Goal: Transaction & Acquisition: Obtain resource

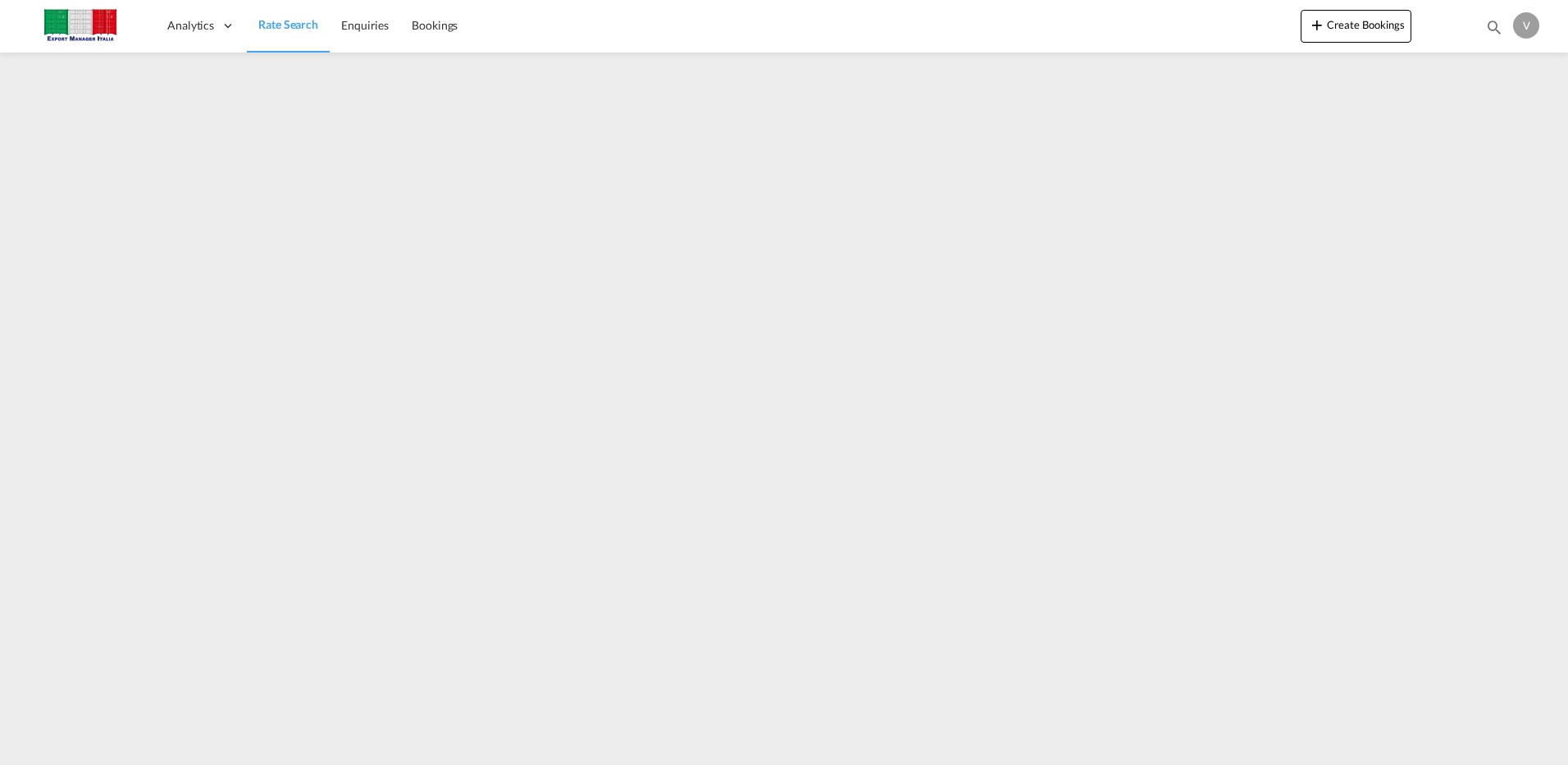
click at [278, 31] on span "Rate Search" at bounding box center [288, 24] width 60 height 14
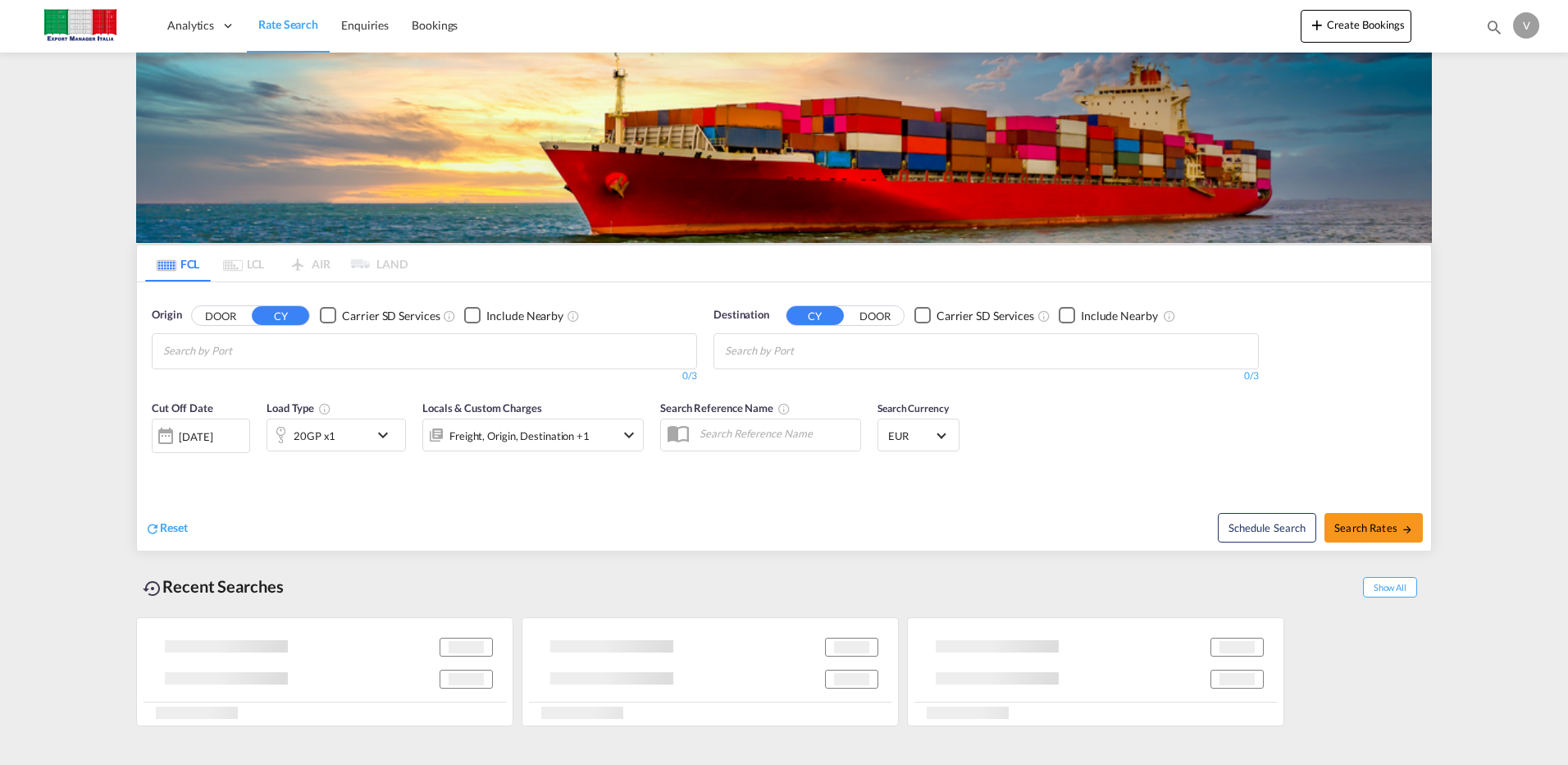
click at [225, 312] on button "DOOR" at bounding box center [221, 316] width 57 height 19
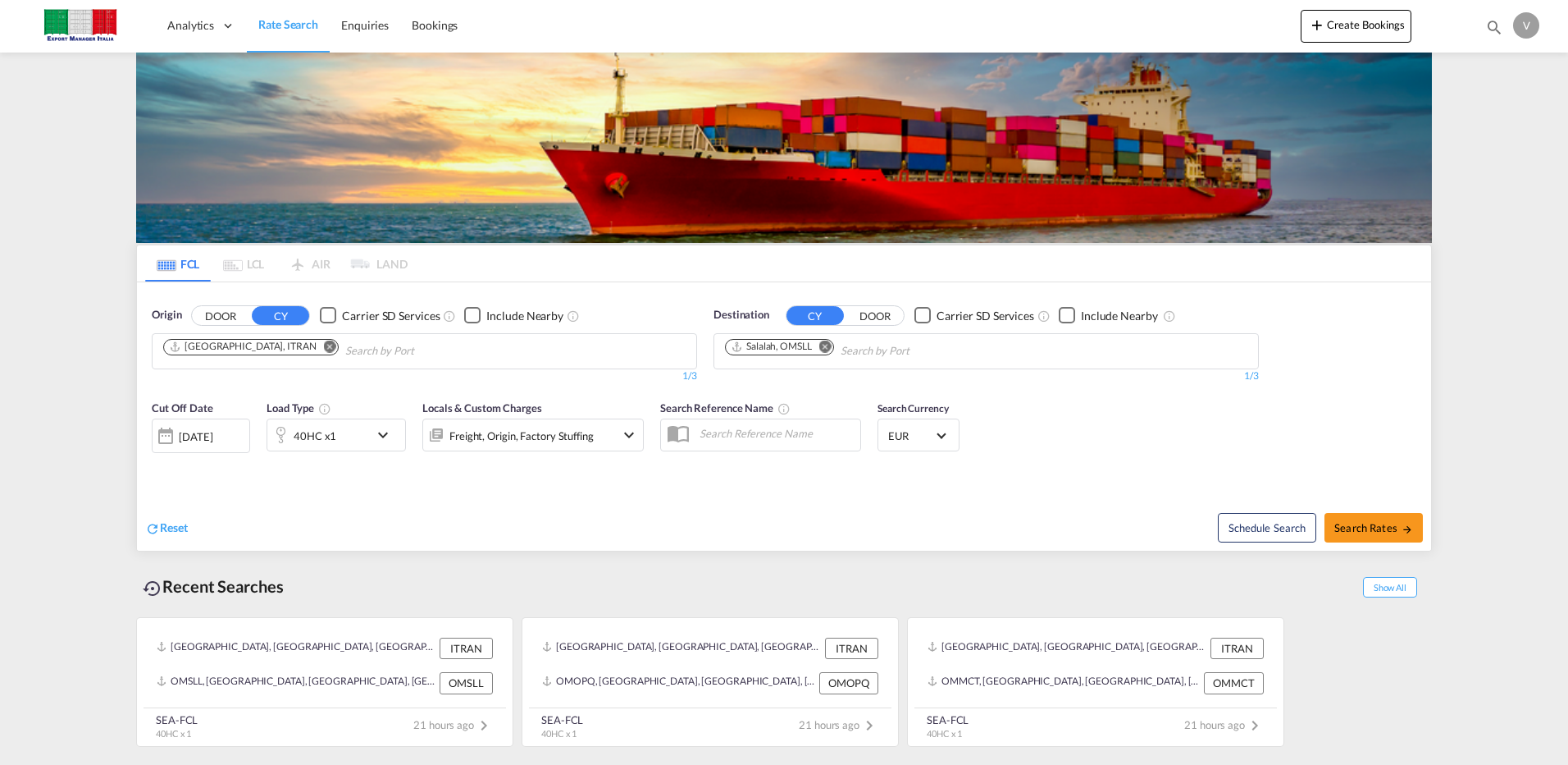
click at [324, 348] on md-icon "Remove" at bounding box center [330, 346] width 12 height 12
type input "vigonza"
click at [214, 318] on button "DOOR" at bounding box center [221, 316] width 57 height 19
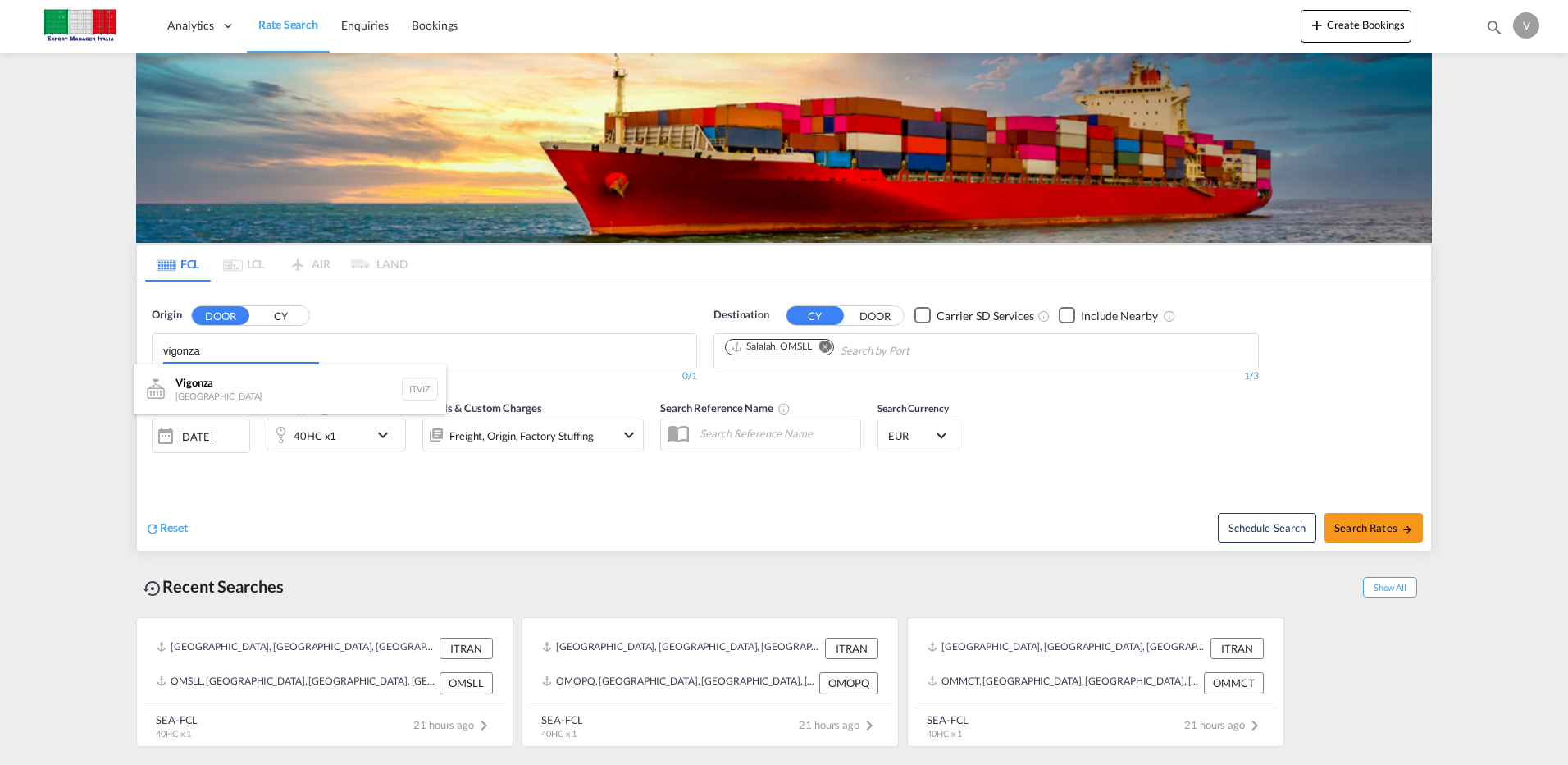
click at [215, 361] on body "Analytics Dashboard Rate Search Enquiries Bookings Analytics" at bounding box center [784, 382] width 1568 height 765
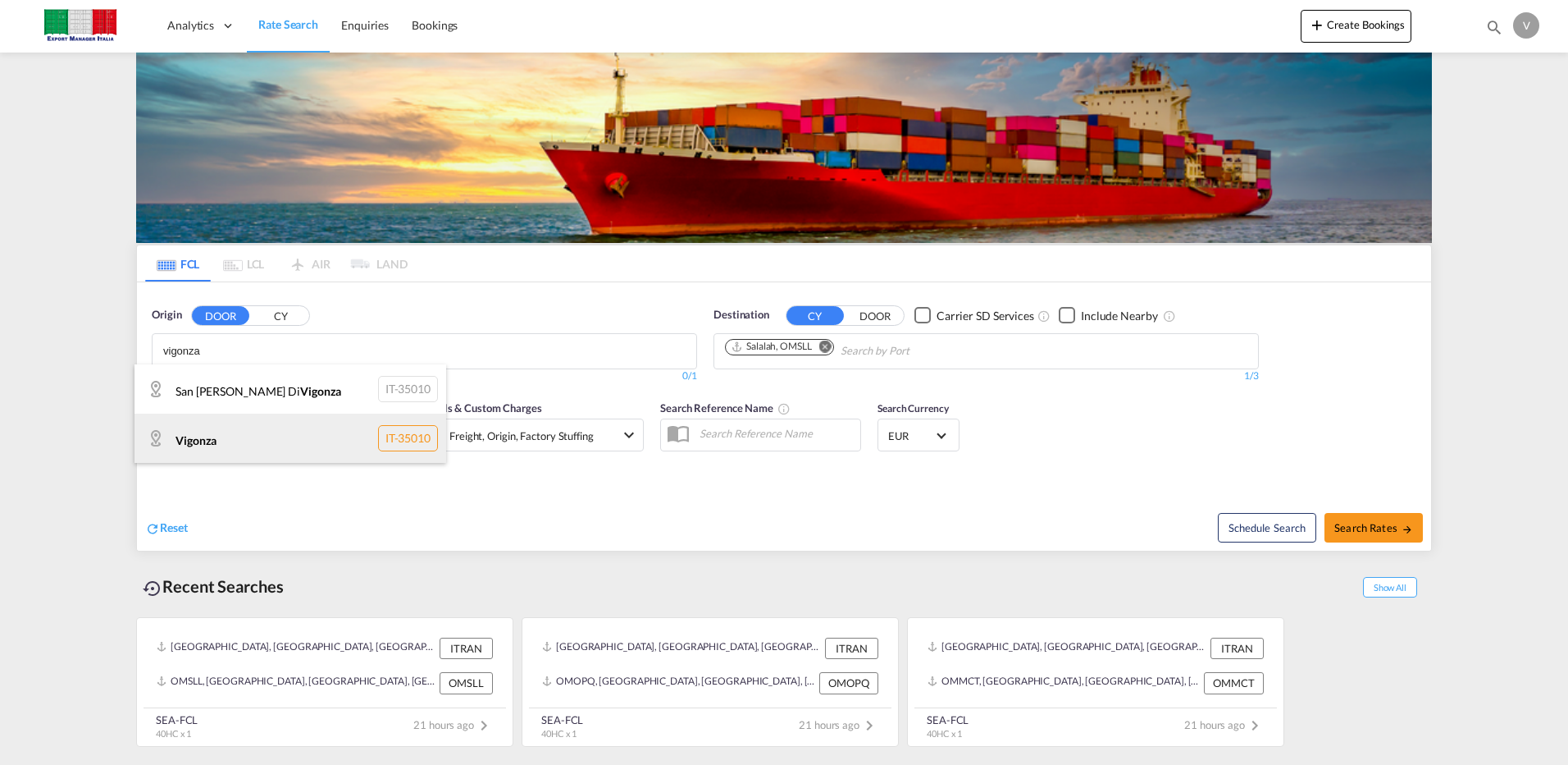
click at [214, 439] on div "Vigonza IT-35010" at bounding box center [290, 438] width 311 height 49
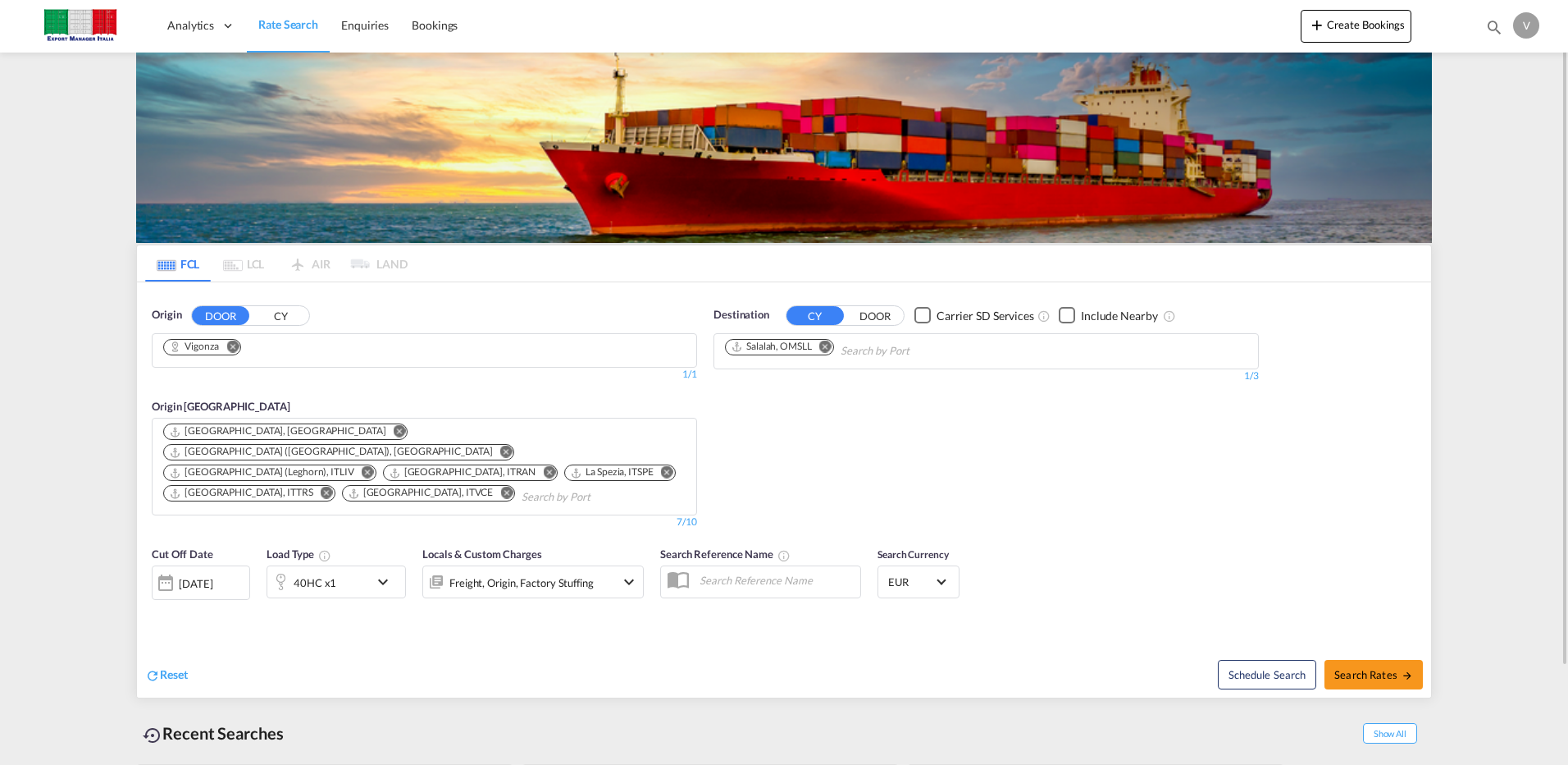
click at [829, 340] on button "Remove" at bounding box center [821, 348] width 24 height 16
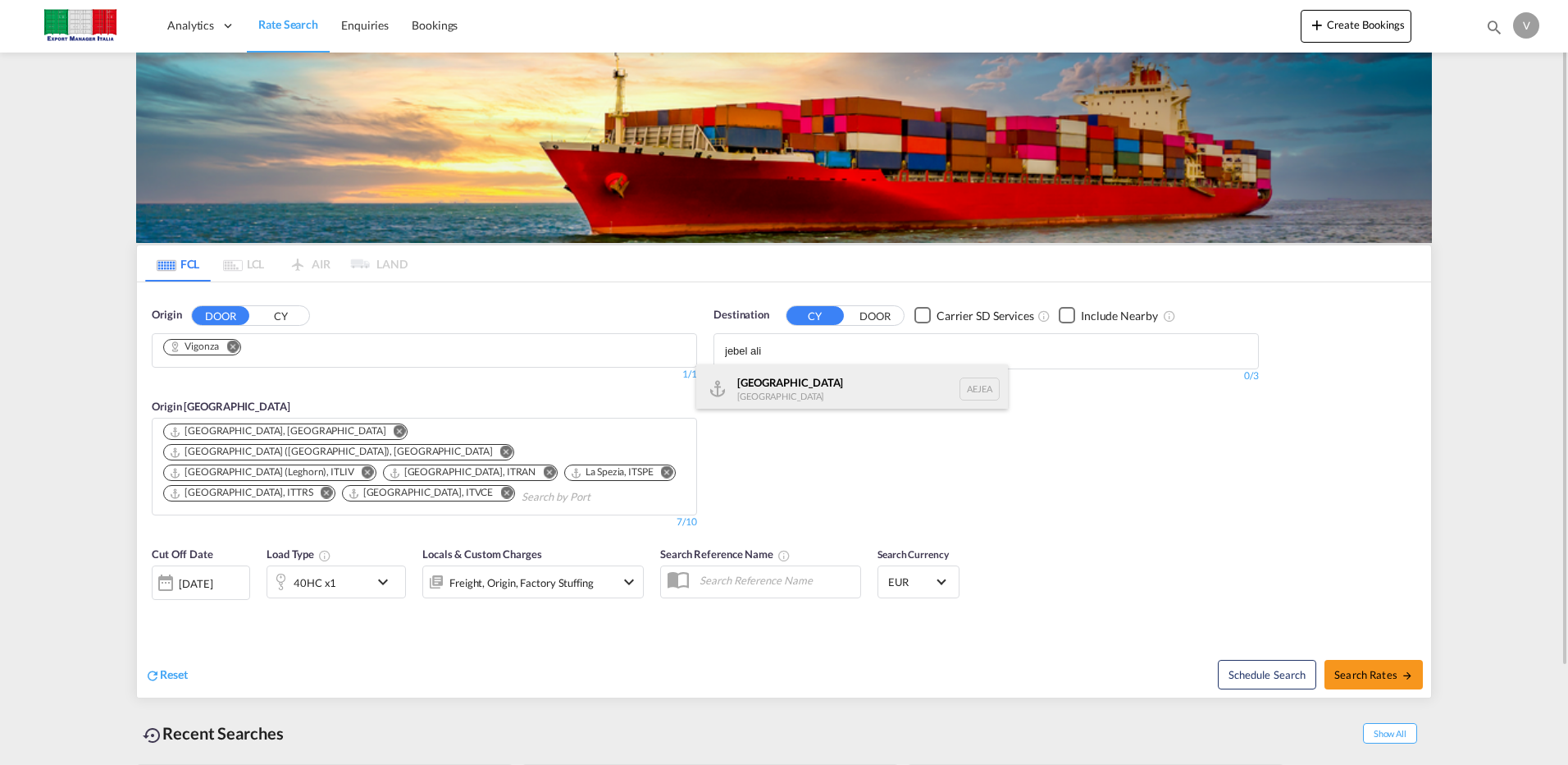
type input "jebel ali"
click at [788, 379] on div "[GEOGRAPHIC_DATA] [GEOGRAPHIC_DATA]" at bounding box center [852, 389] width 311 height 49
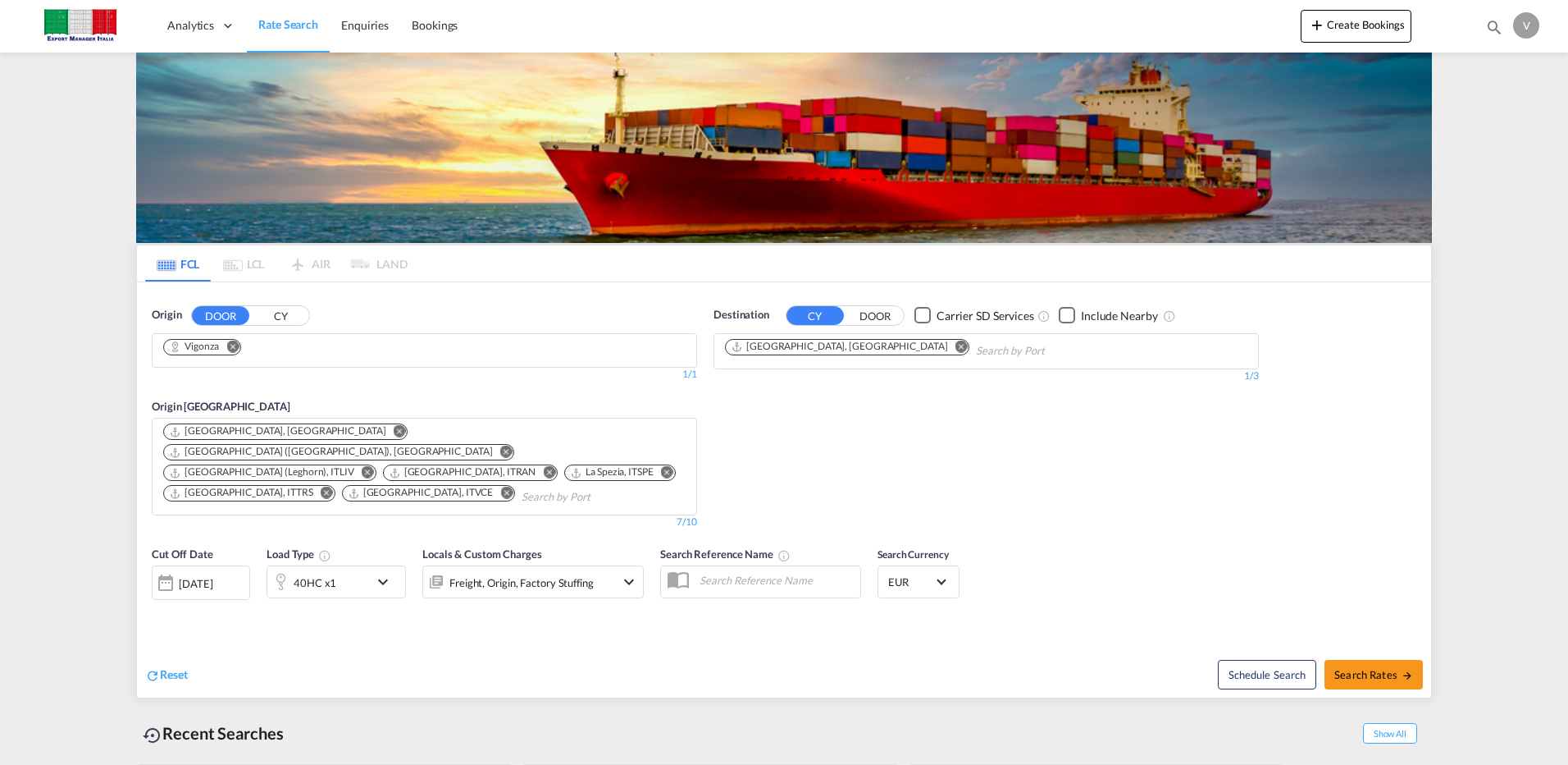
click at [394, 428] on md-icon "Remove" at bounding box center [400, 431] width 12 height 12
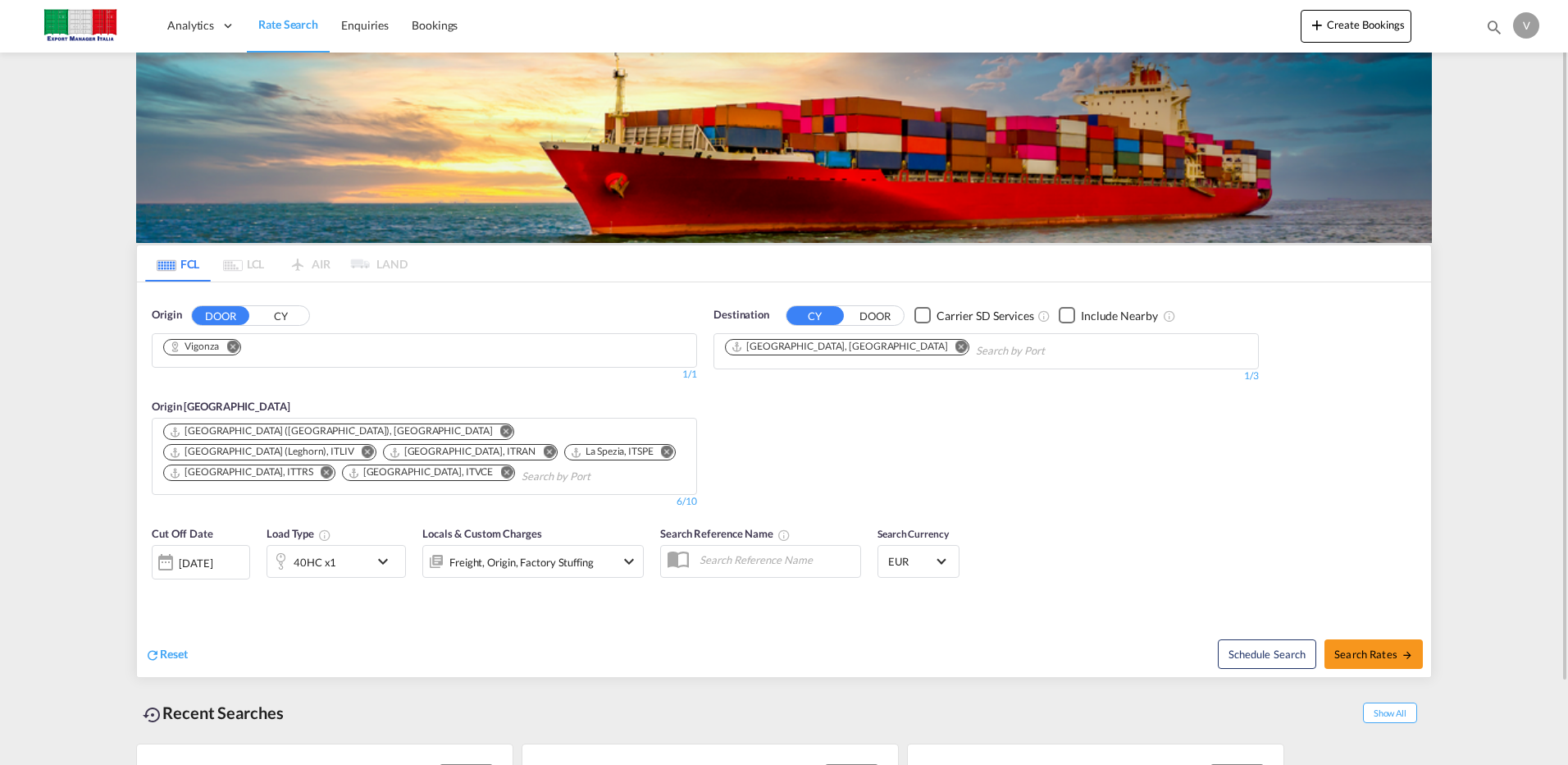
click at [555, 446] on md-icon "Remove" at bounding box center [549, 452] width 12 height 12
click at [657, 451] on md-icon "Remove" at bounding box center [663, 452] width 12 height 12
click at [374, 446] on md-icon "Remove" at bounding box center [368, 452] width 12 height 12
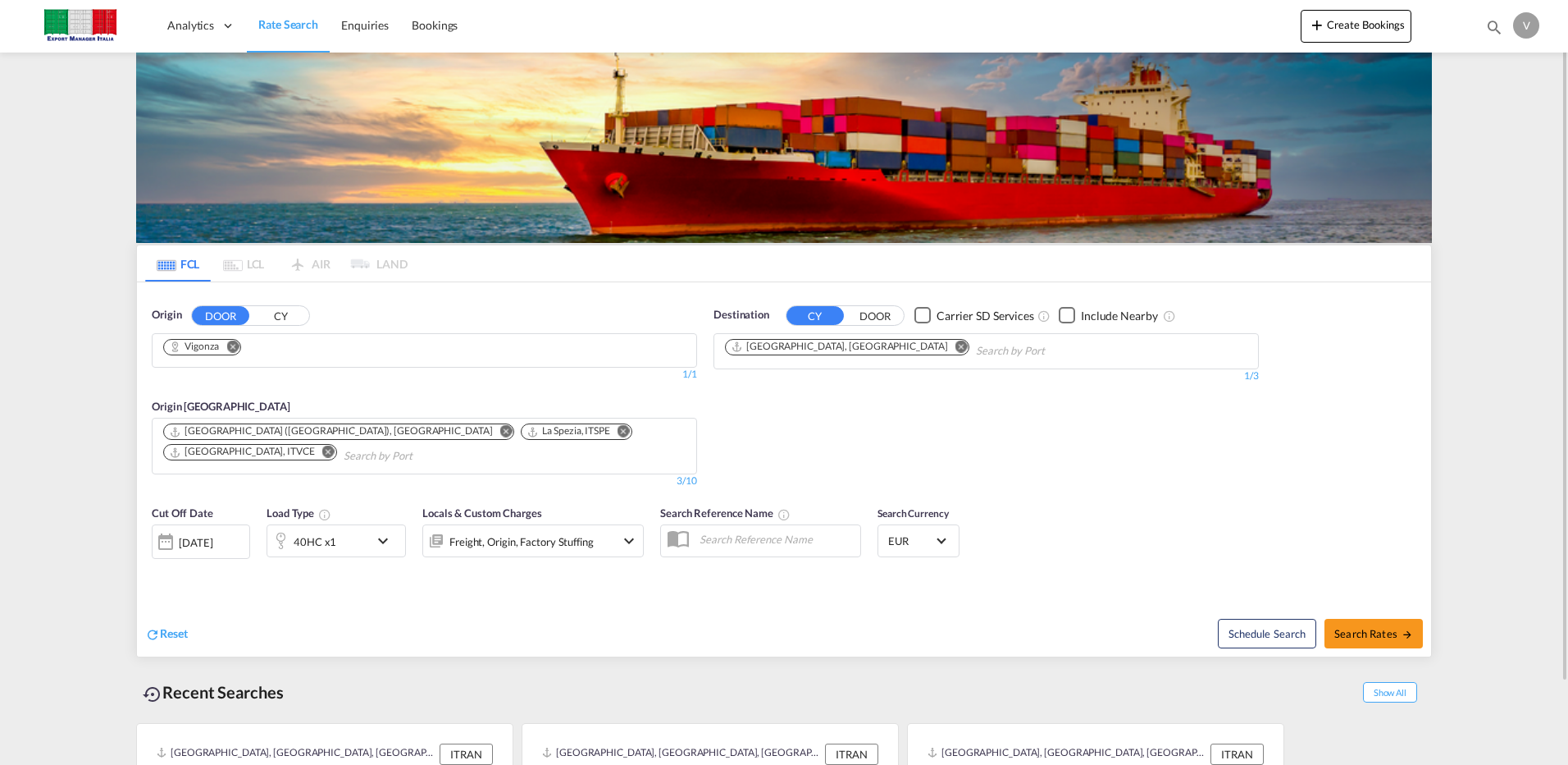
click at [385, 539] on md-icon "icon-chevron-down" at bounding box center [387, 540] width 28 height 20
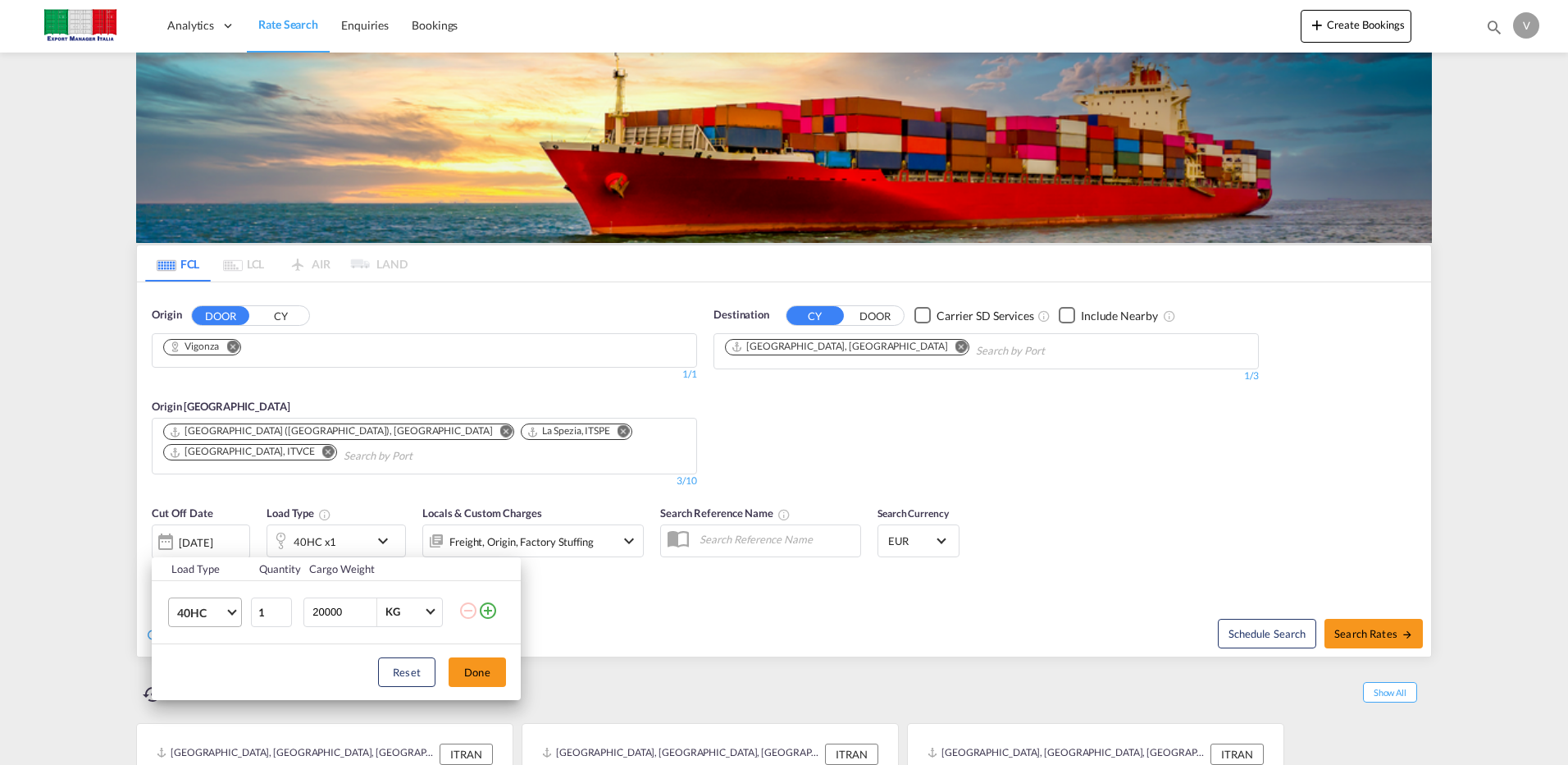
click at [234, 608] on md-select-value "40HC" at bounding box center [208, 612] width 66 height 28
click at [214, 537] on md-option "20GP" at bounding box center [220, 534] width 112 height 40
click at [465, 670] on button "Done" at bounding box center [477, 672] width 57 height 29
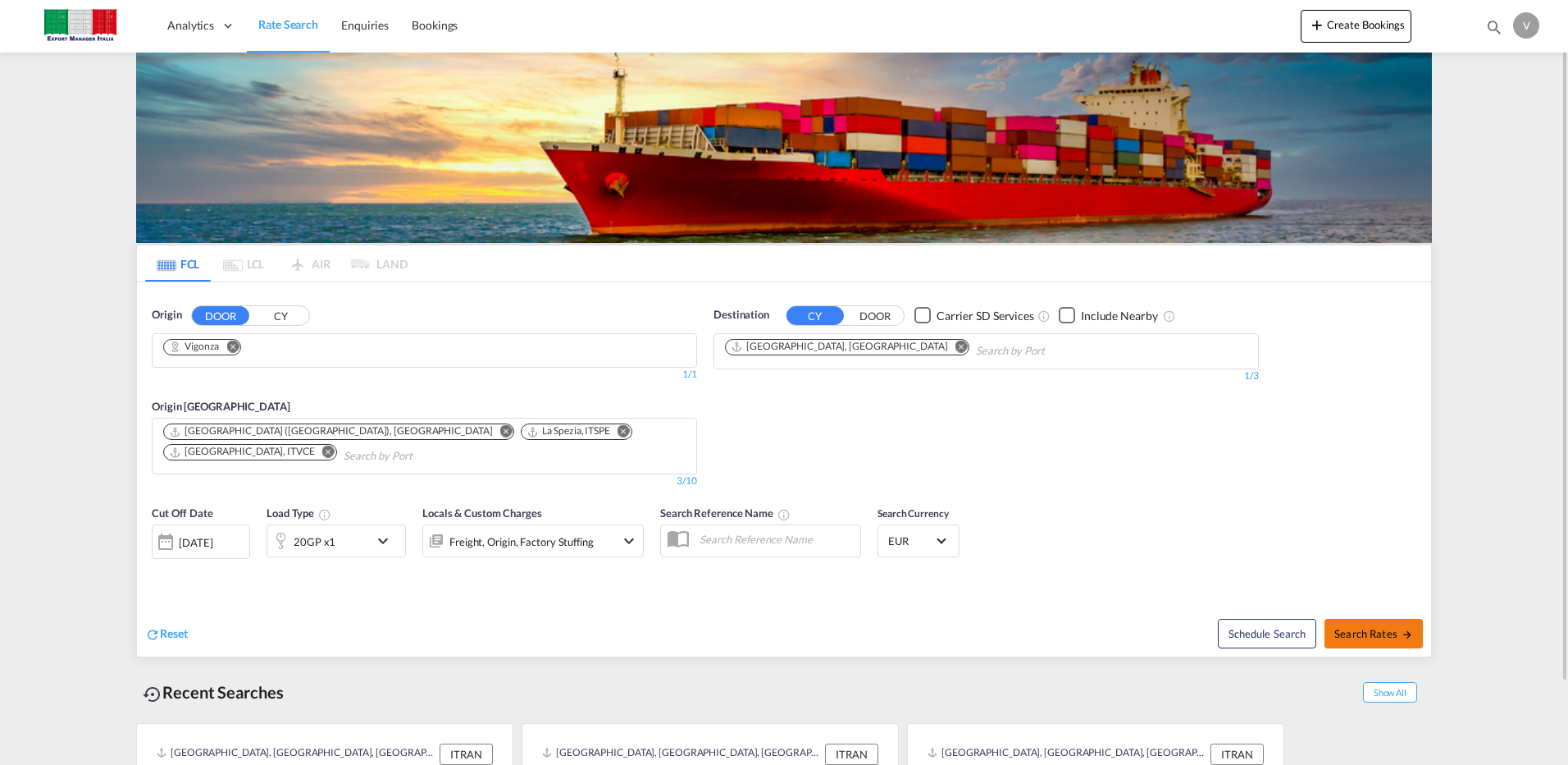
click at [1379, 622] on button "Search Rates" at bounding box center [1373, 633] width 99 height 29
type input "Vigonza to AEJEA / [DATE]"
